Goal: Task Accomplishment & Management: Manage account settings

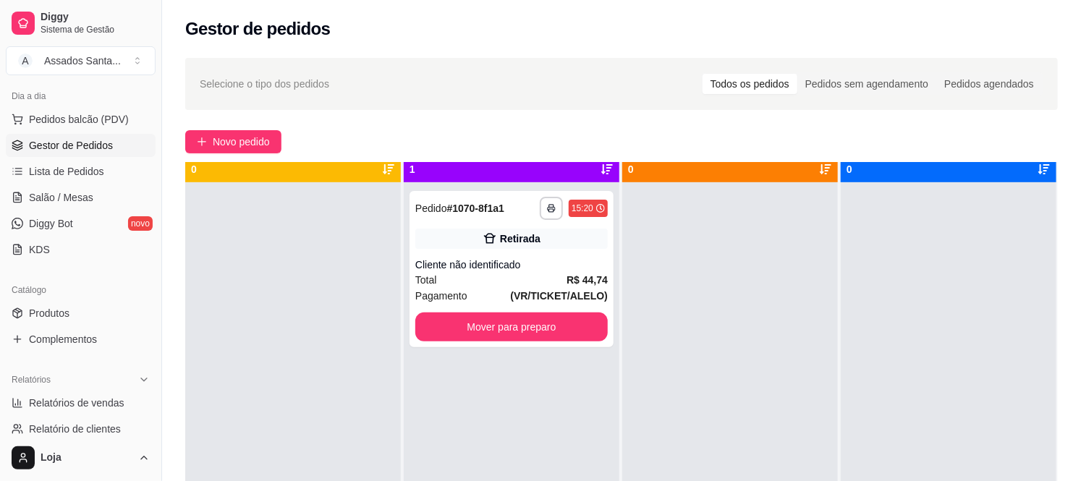
scroll to position [40, 0]
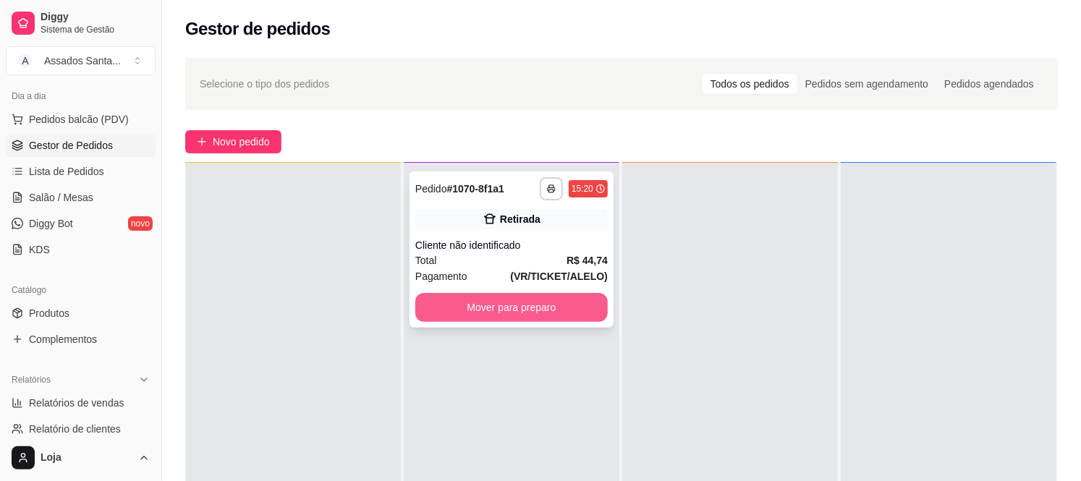
click at [524, 302] on button "Mover para preparo" at bounding box center [511, 307] width 192 height 29
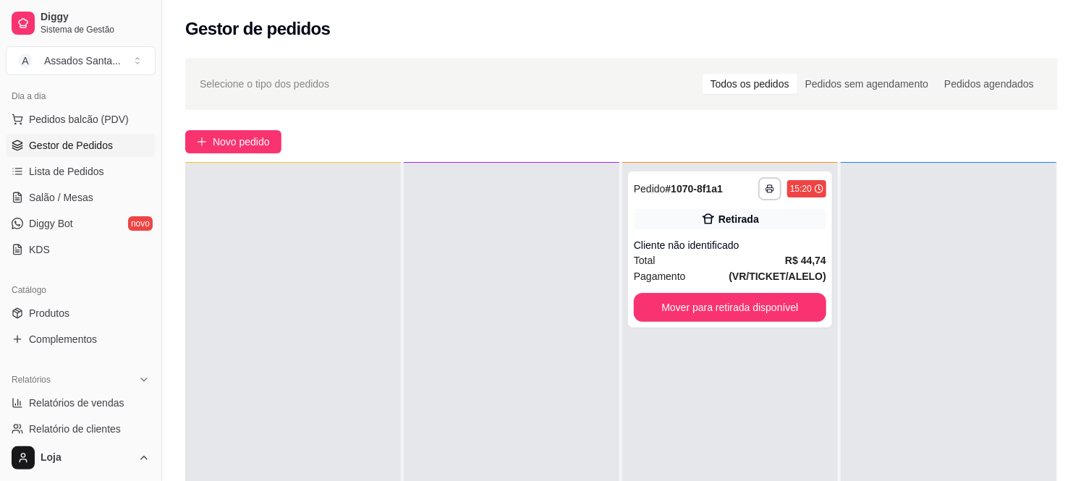
click at [840, 305] on div at bounding box center [948, 403] width 216 height 481
click at [755, 299] on button "Mover para retirada disponível" at bounding box center [730, 307] width 192 height 29
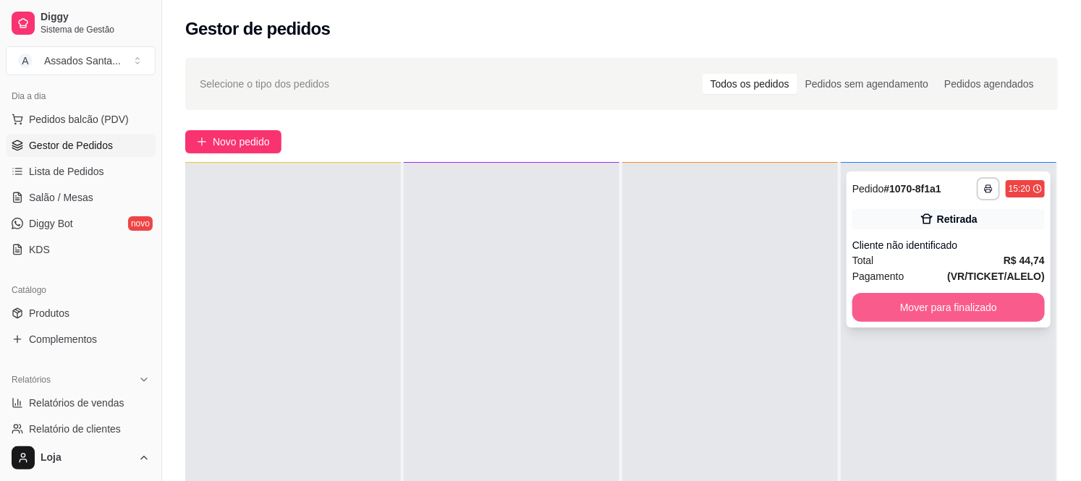
click at [877, 302] on button "Mover para finalizado" at bounding box center [948, 307] width 192 height 29
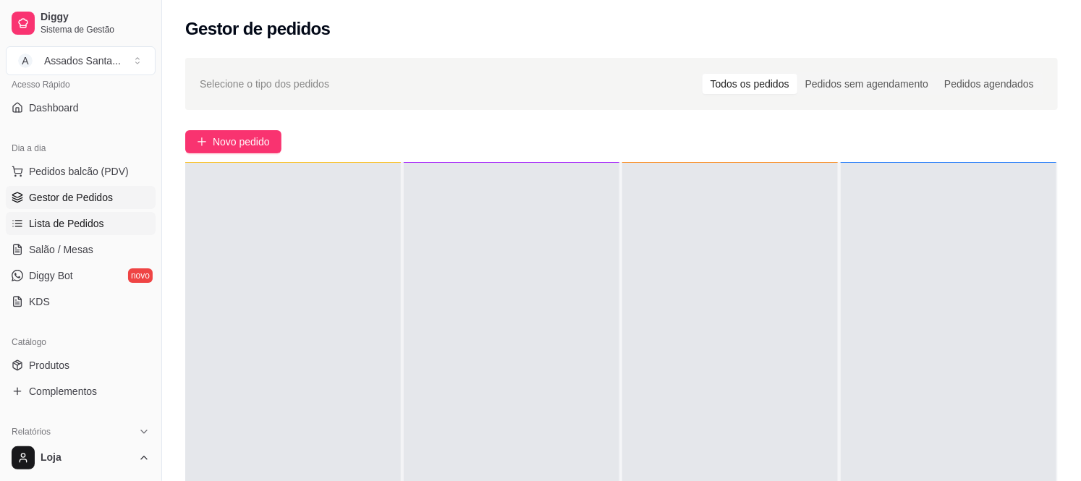
scroll to position [80, 0]
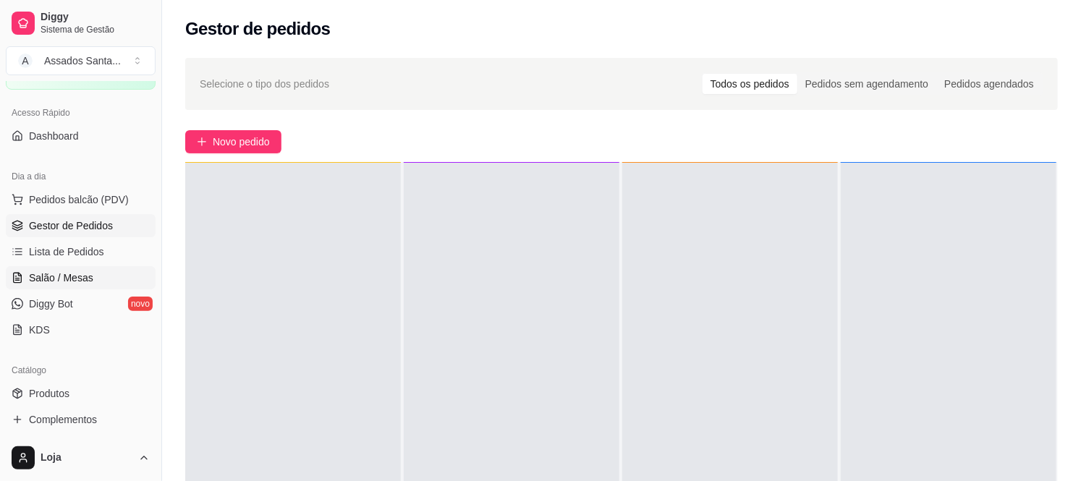
click at [61, 275] on span "Salão / Mesas" at bounding box center [61, 278] width 64 height 14
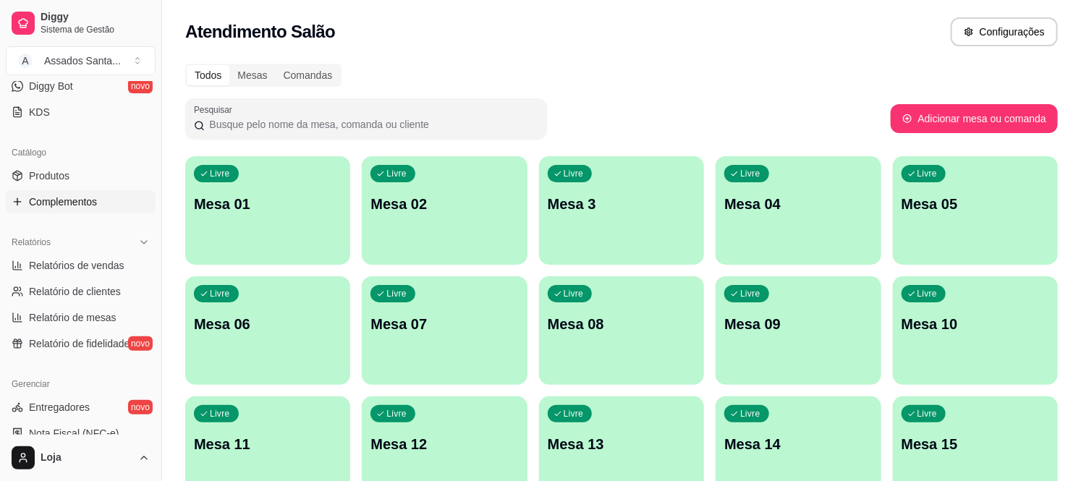
scroll to position [321, 0]
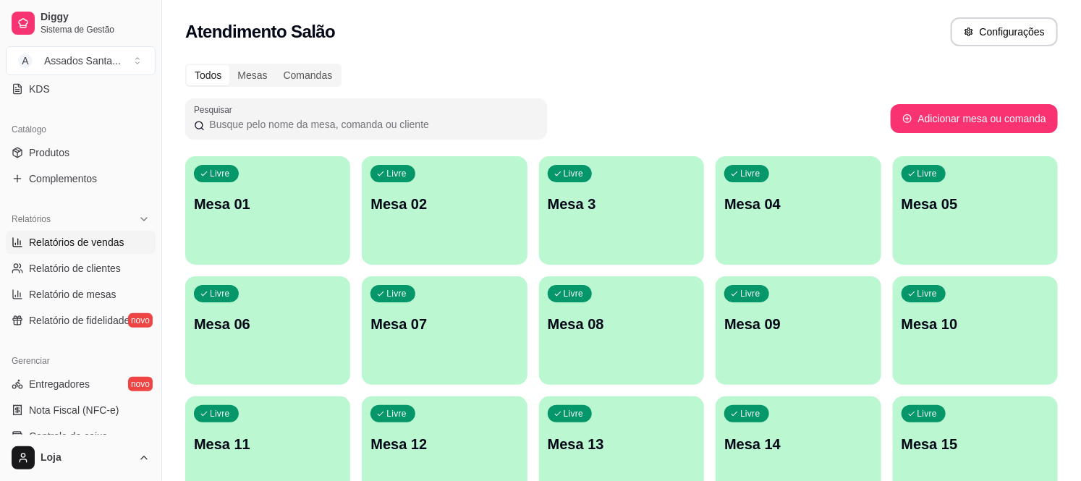
click at [73, 239] on span "Relatórios de vendas" at bounding box center [76, 242] width 95 height 14
select select "ALL"
select select "0"
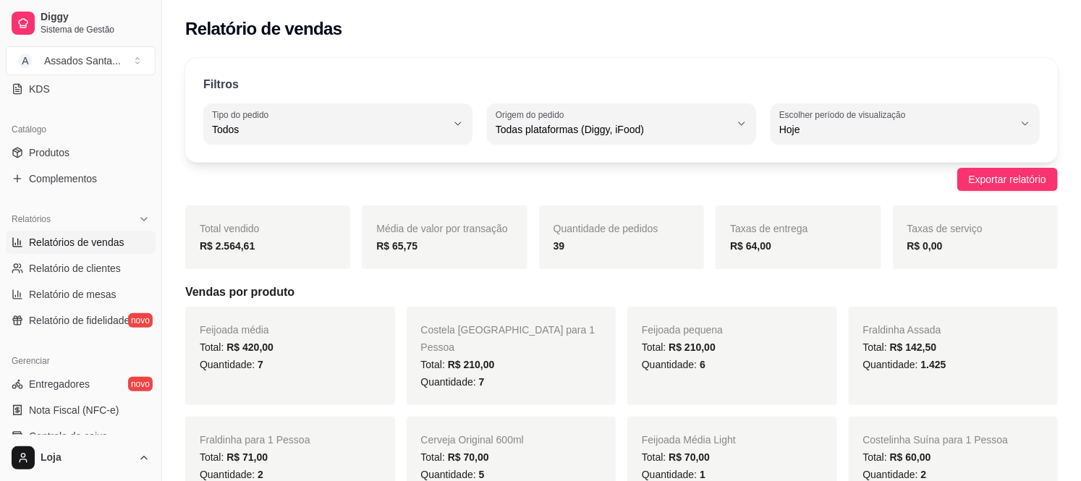
click at [6, 231] on link "Relatórios de vendas" at bounding box center [81, 242] width 150 height 23
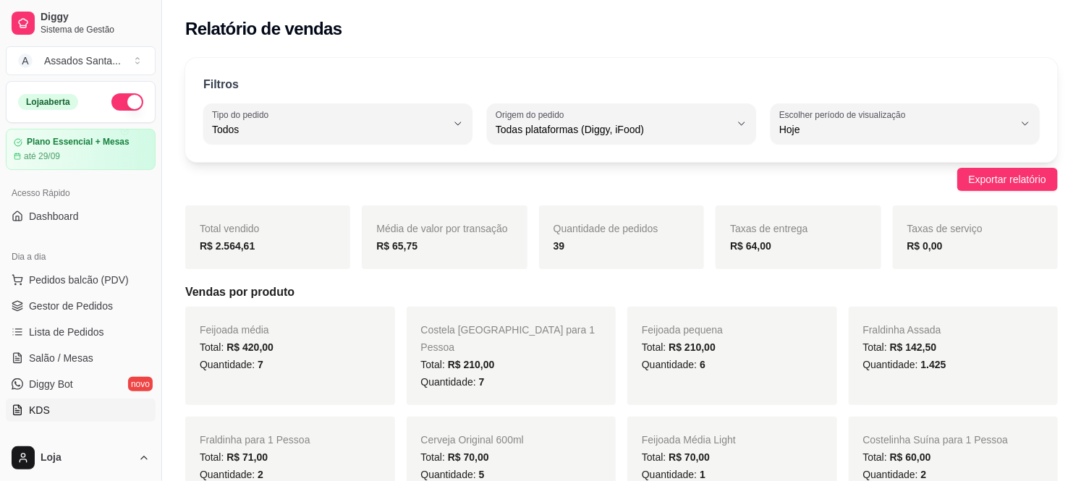
scroll to position [80, 0]
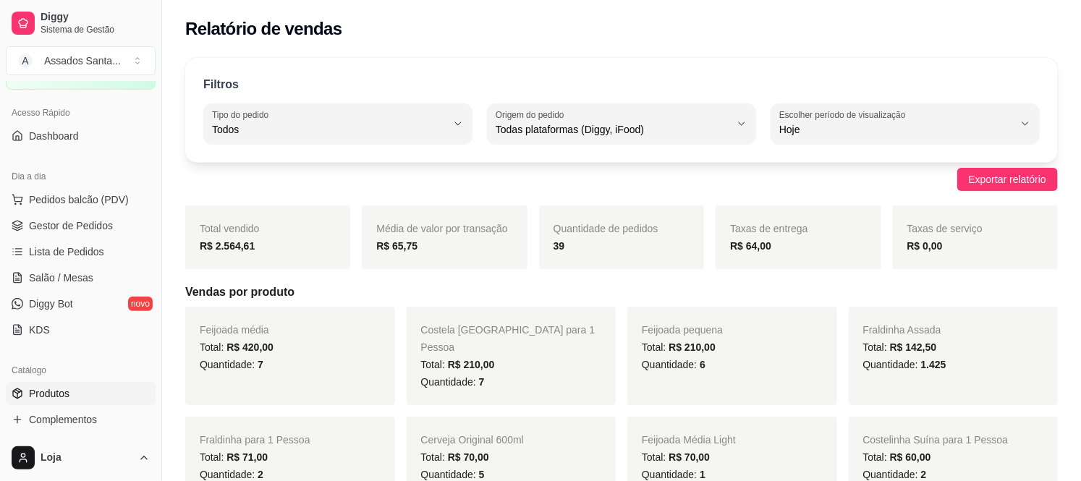
click at [52, 394] on span "Produtos" at bounding box center [49, 393] width 41 height 14
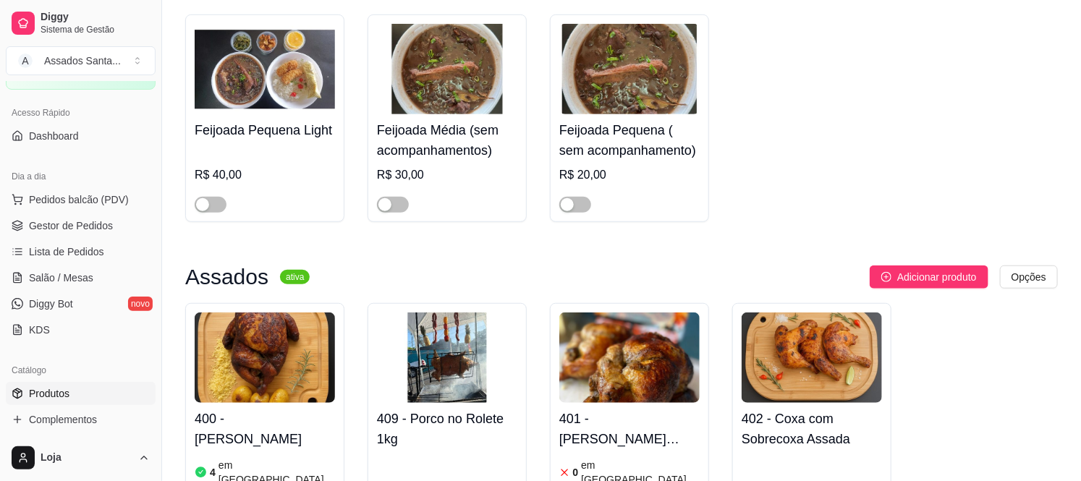
scroll to position [562, 0]
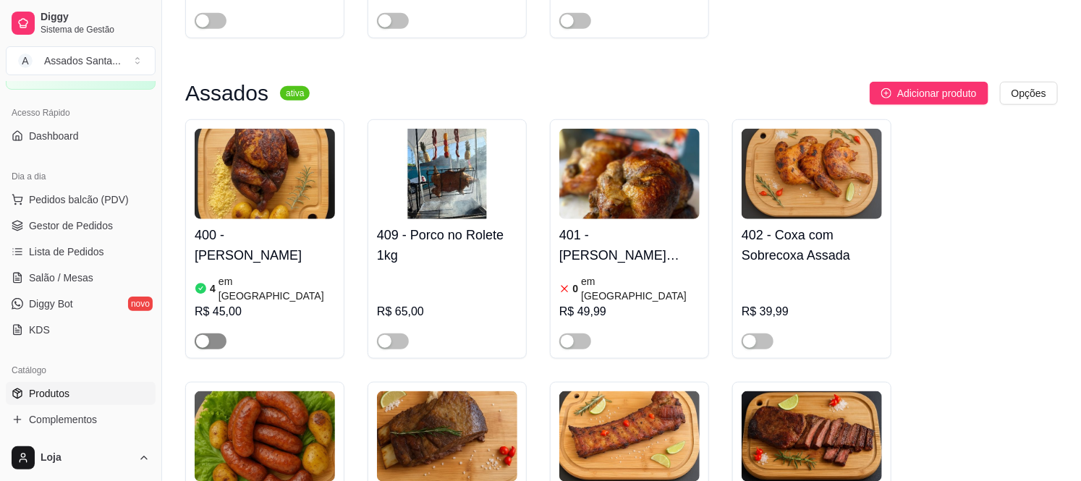
click at [210, 333] on button "button" at bounding box center [211, 341] width 32 height 16
click at [758, 333] on span "button" at bounding box center [757, 341] width 32 height 16
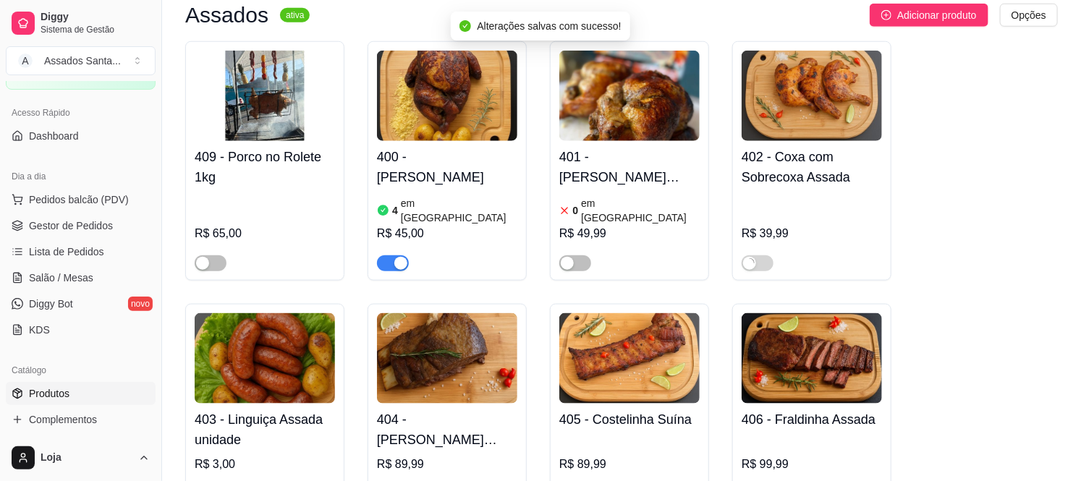
scroll to position [884, 0]
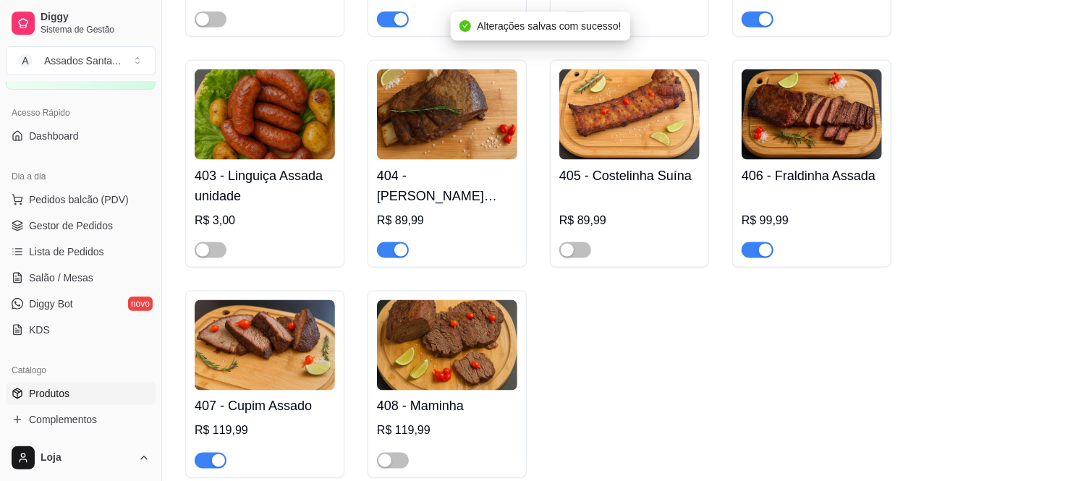
drag, startPoint x: 579, startPoint y: 242, endPoint x: 518, endPoint y: 276, distance: 70.3
click at [579, 242] on span "button" at bounding box center [575, 250] width 32 height 16
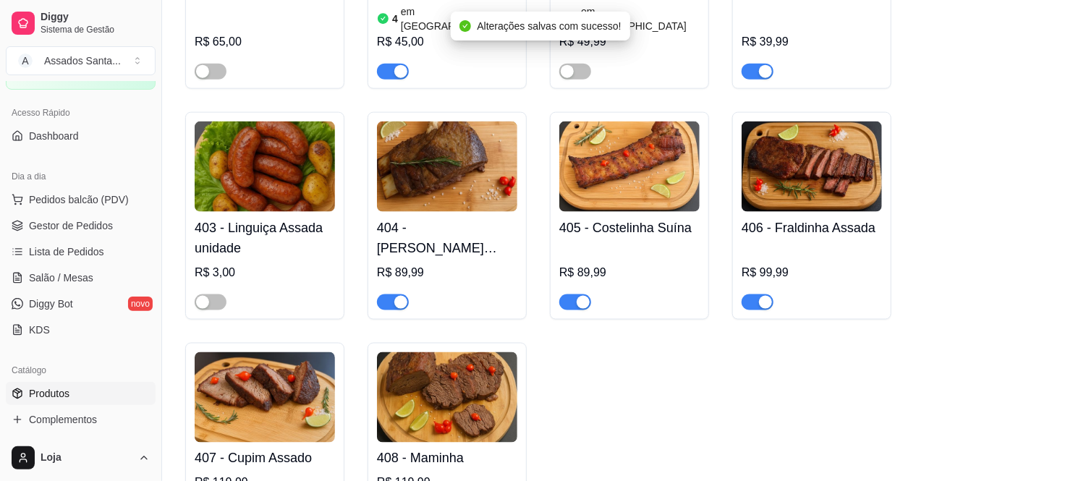
scroll to position [804, 0]
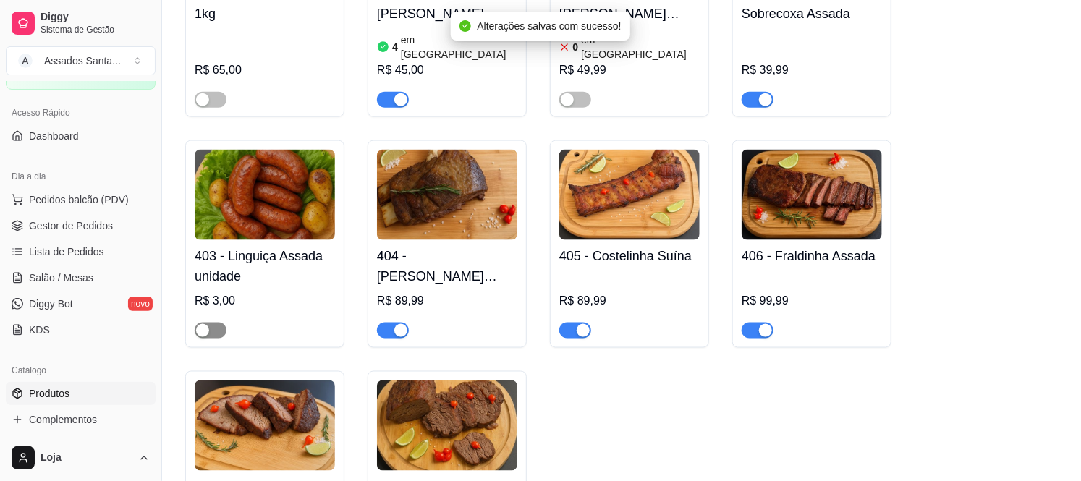
click at [205, 324] on div "button" at bounding box center [202, 330] width 13 height 13
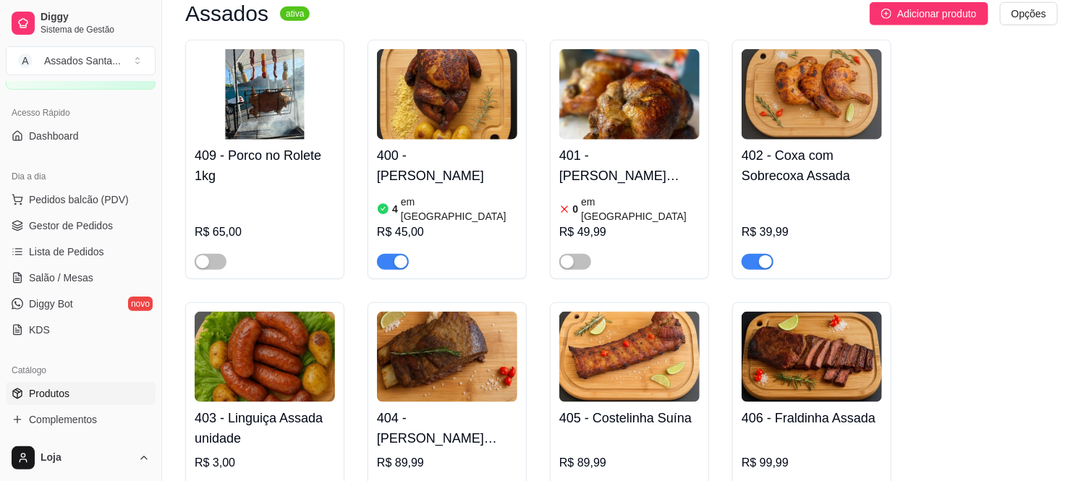
scroll to position [642, 0]
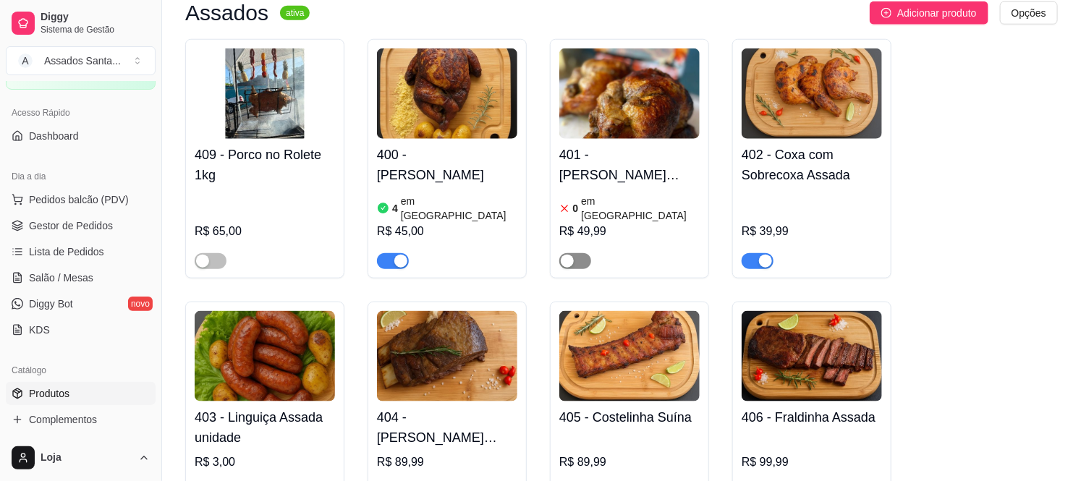
click at [587, 253] on span "button" at bounding box center [575, 261] width 32 height 16
